Goal: Check status: Check status

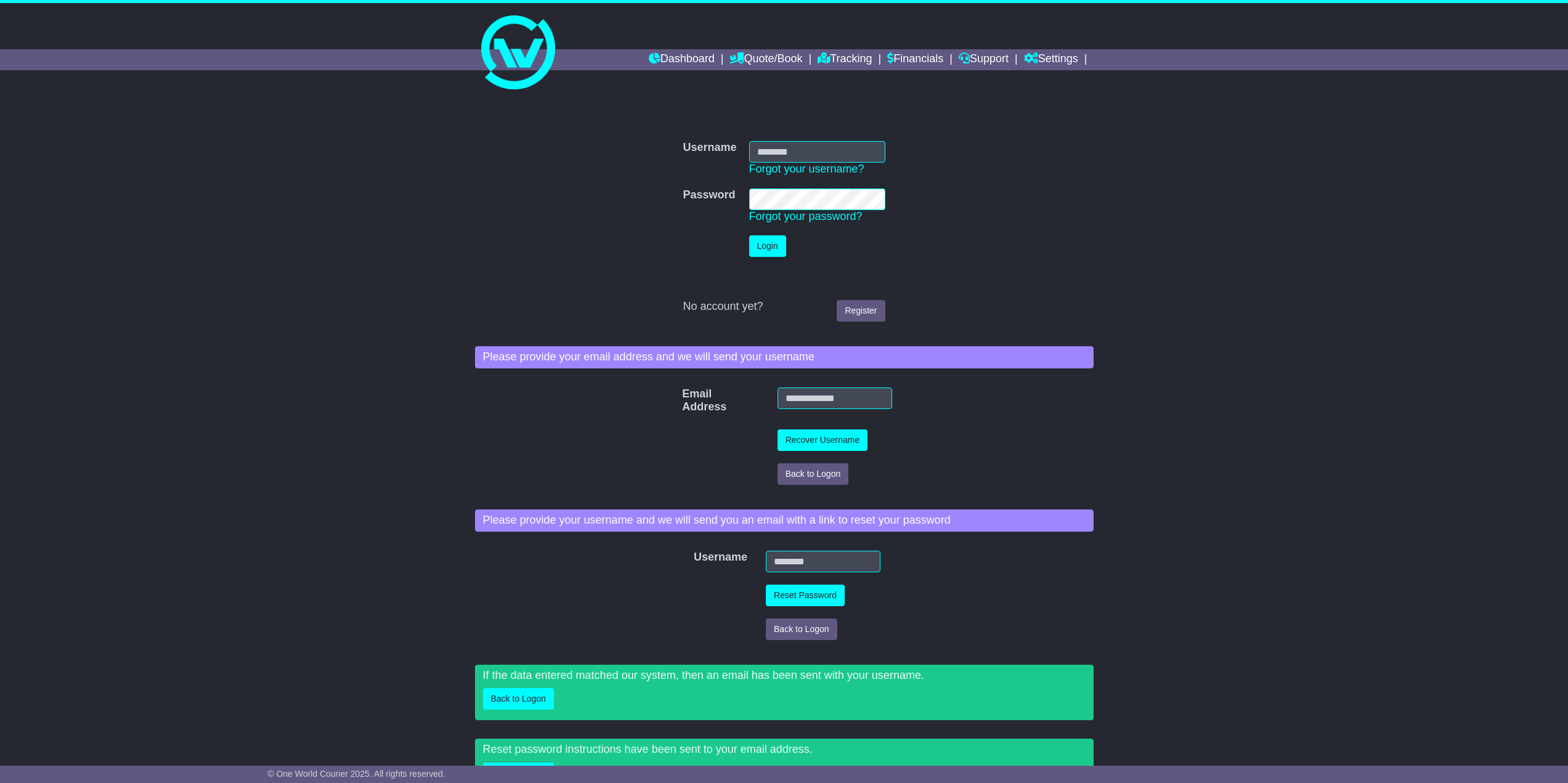
type input "**********"
click at [757, 249] on button "Login" at bounding box center [768, 246] width 37 height 21
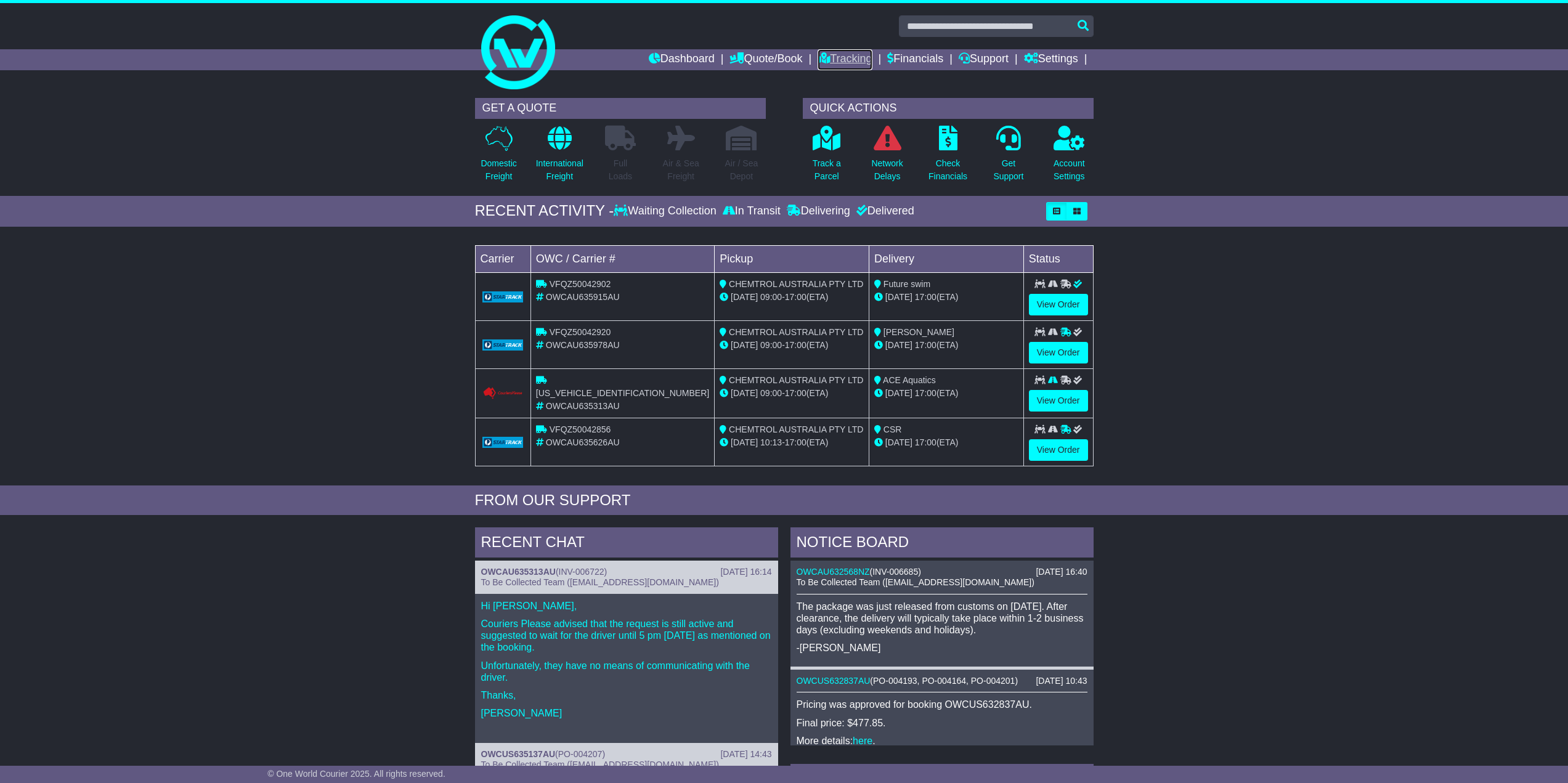
click at [844, 58] on link "Tracking" at bounding box center [845, 59] width 54 height 21
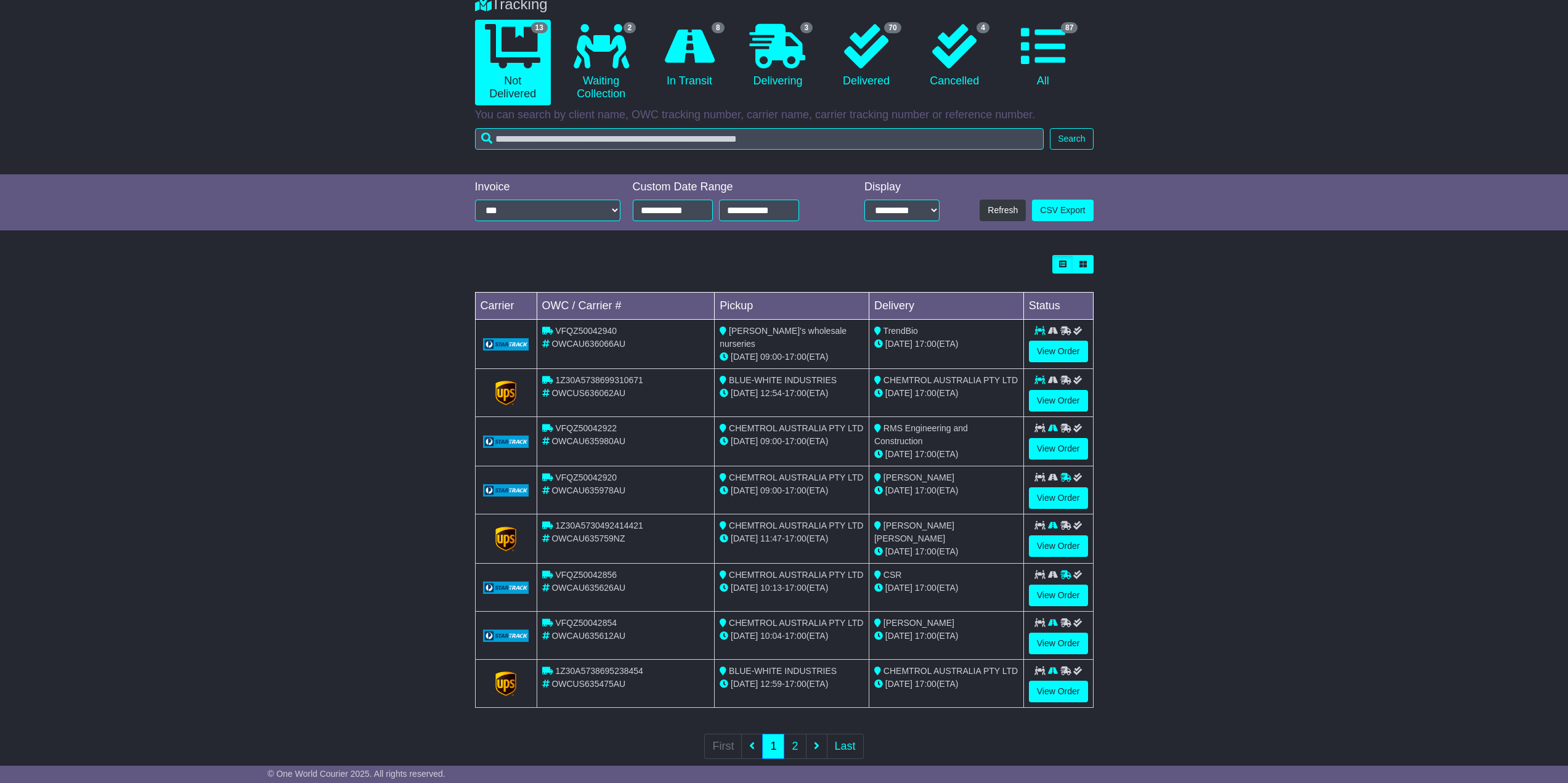
scroll to position [123, 0]
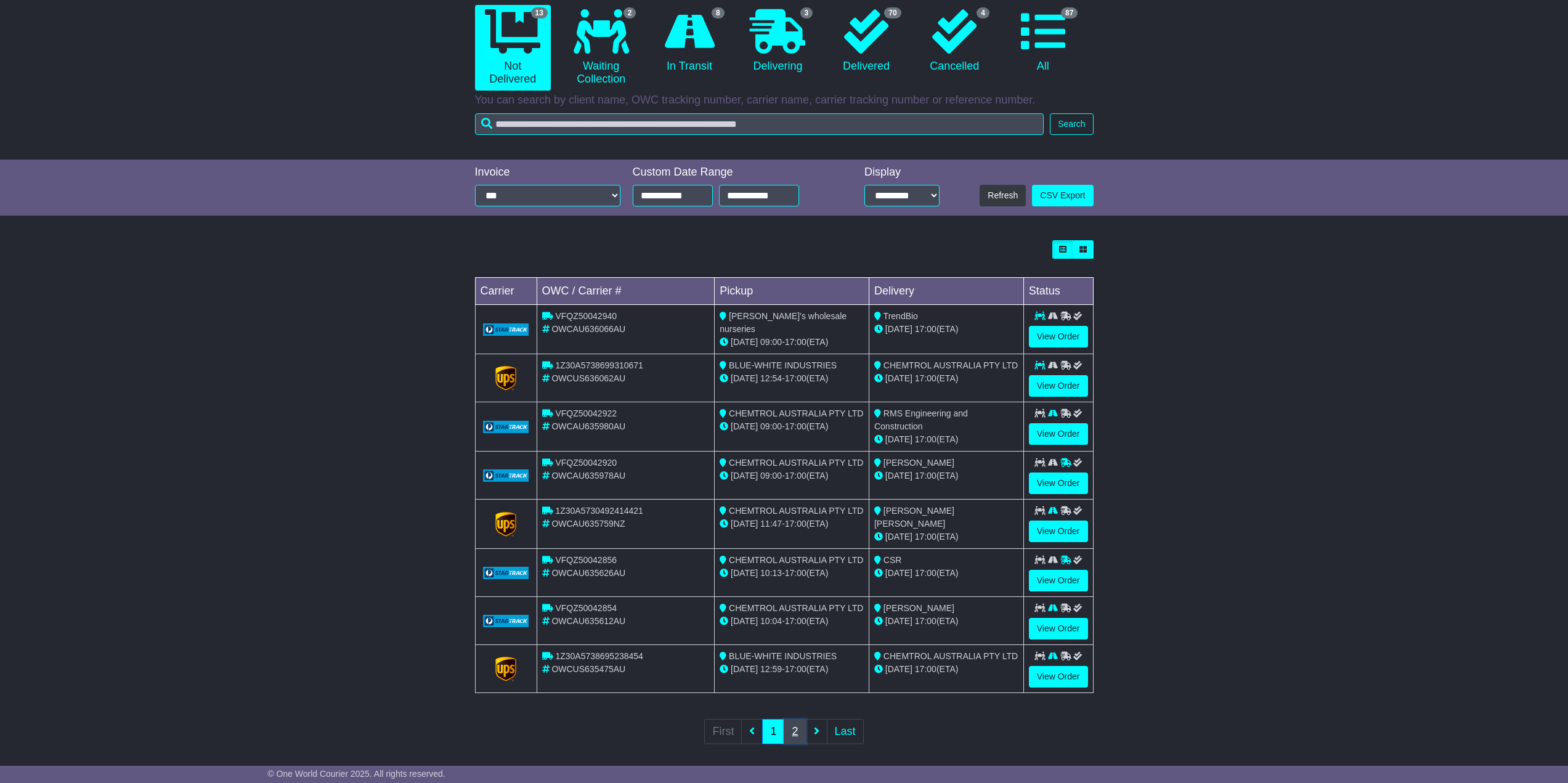
click at [796, 726] on link "2" at bounding box center [795, 731] width 22 height 26
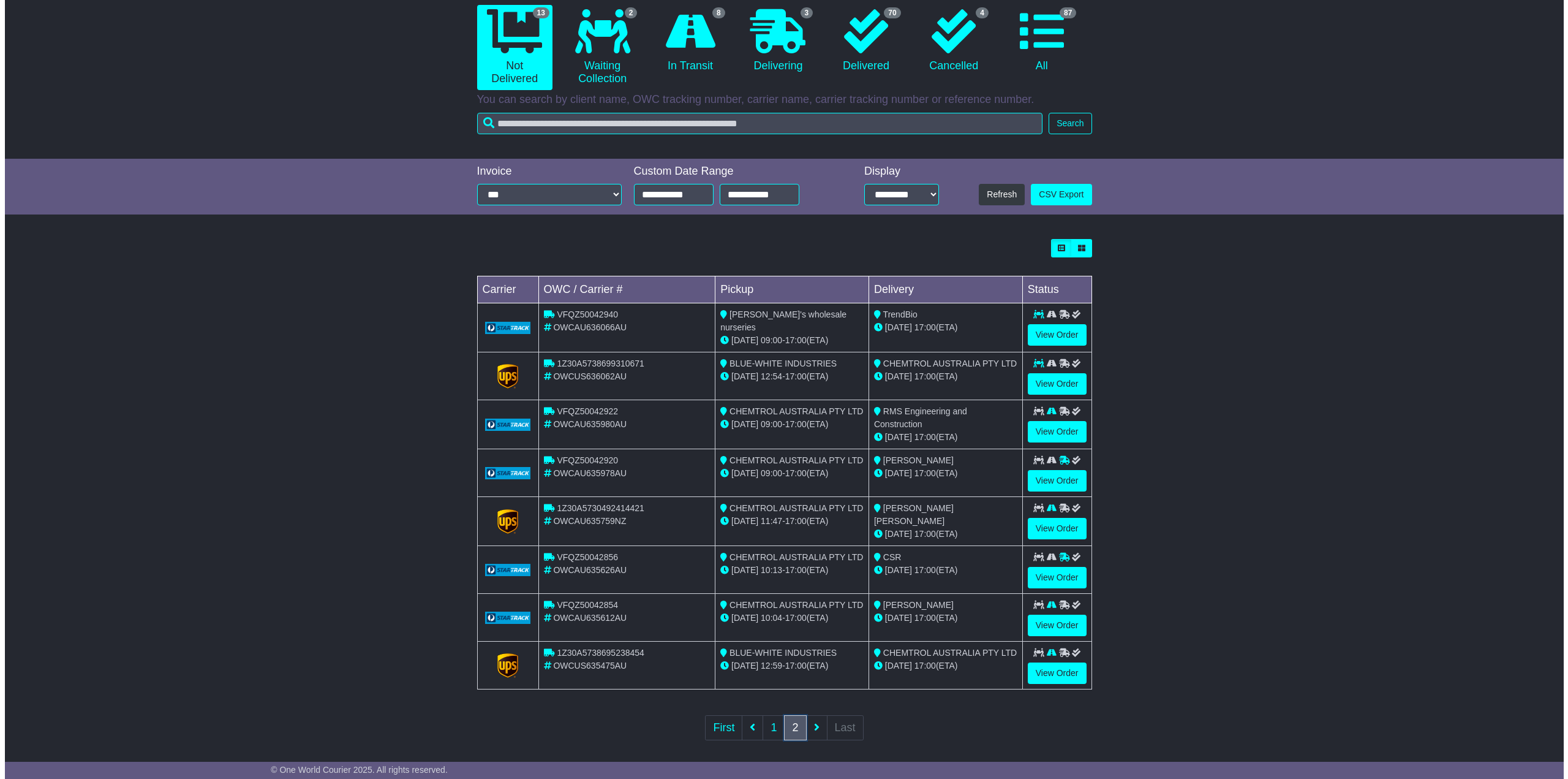
scroll to position [0, 0]
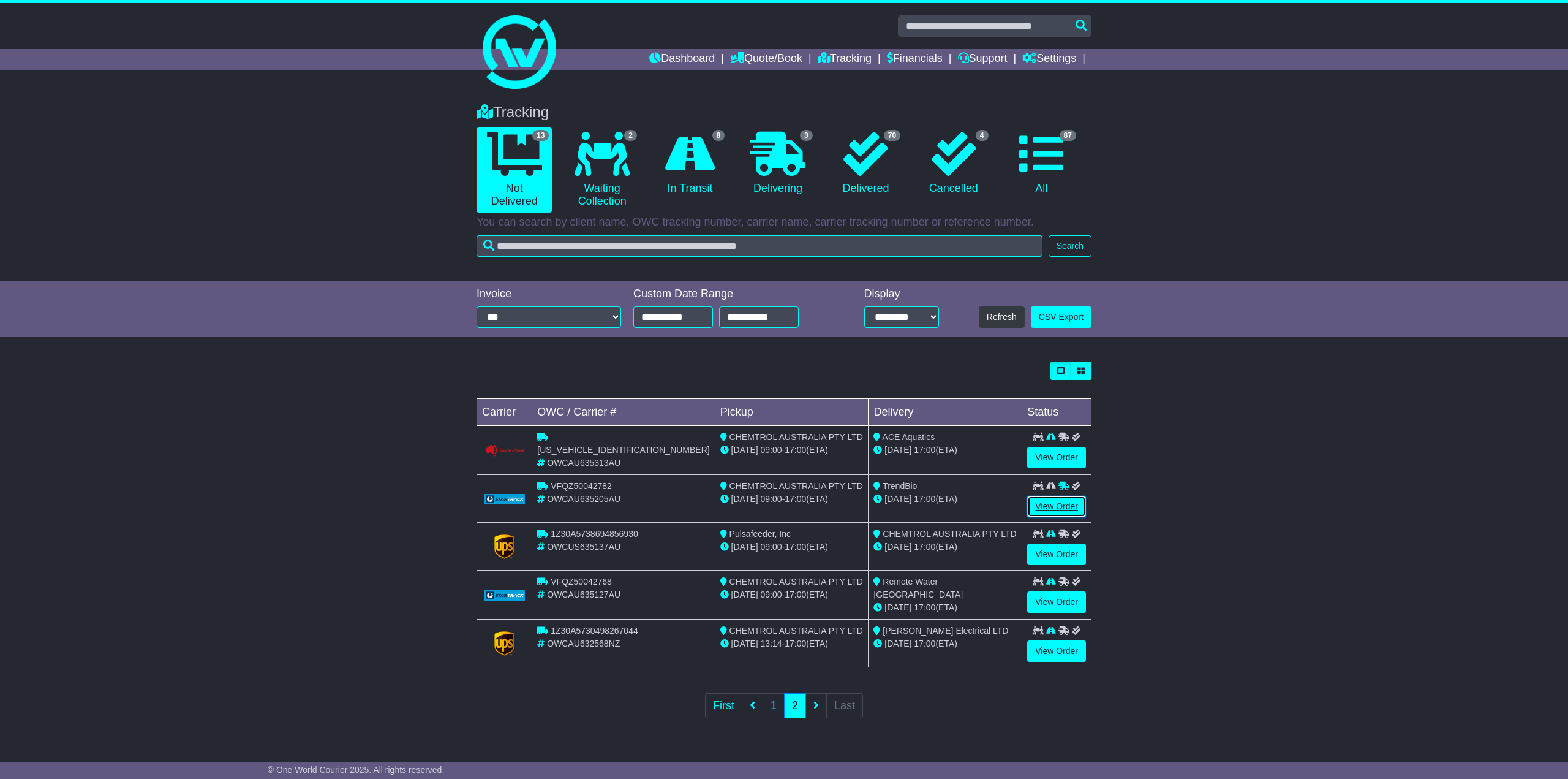
click at [1059, 503] on link "View Order" at bounding box center [1057, 507] width 59 height 21
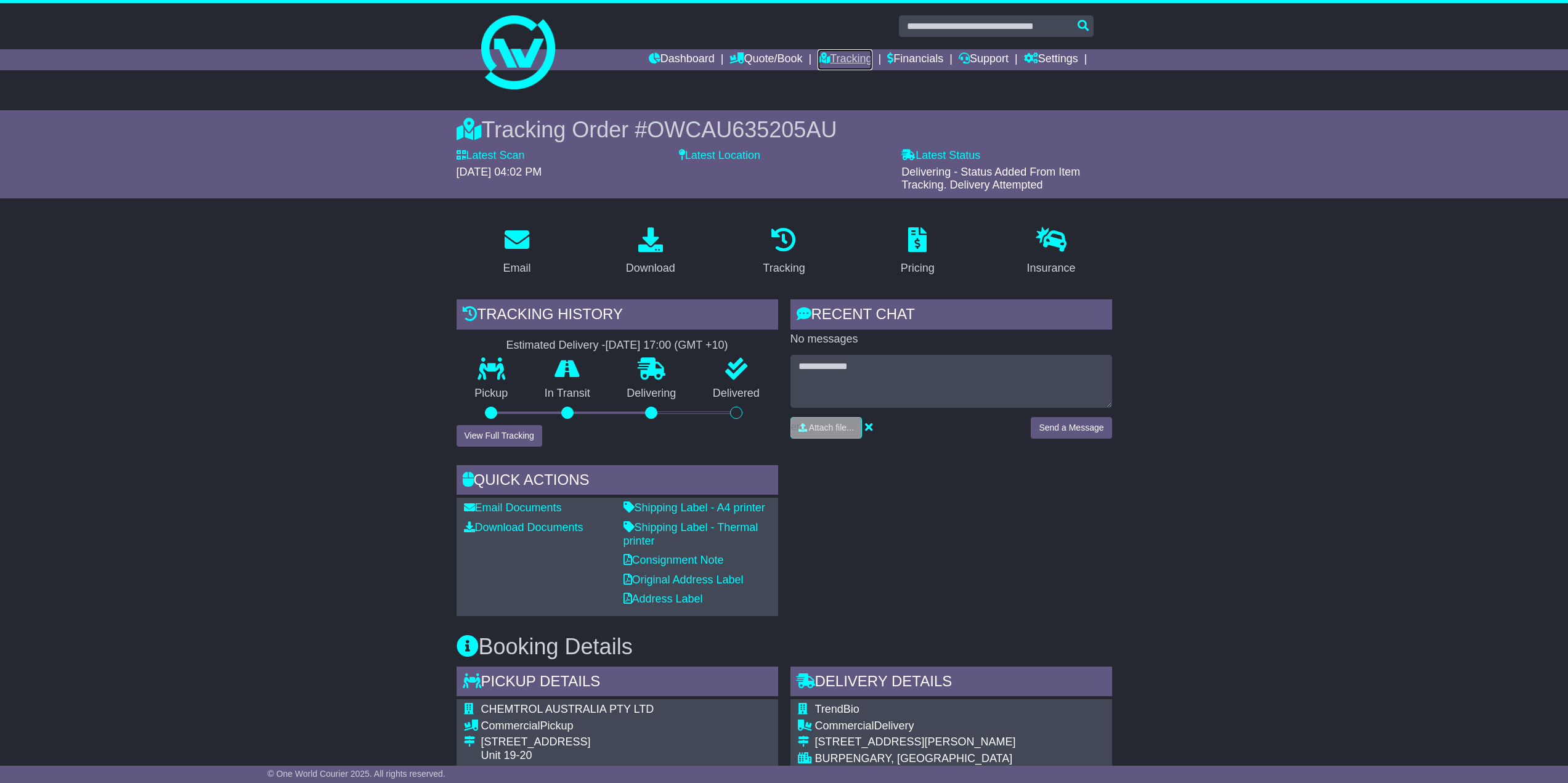
click at [849, 57] on link "Tracking" at bounding box center [845, 59] width 54 height 21
